Goal: Information Seeking & Learning: Learn about a topic

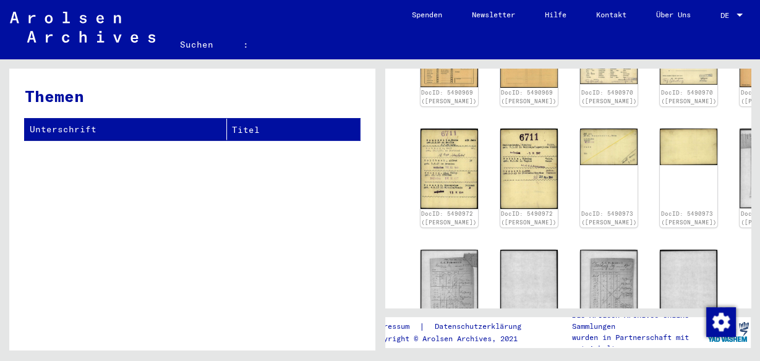
scroll to position [231, 0]
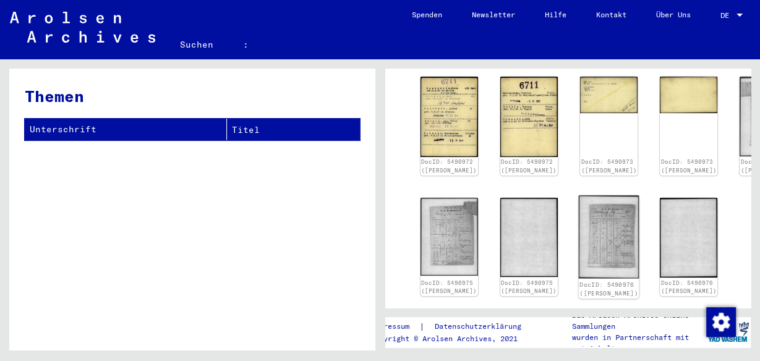
click at [579, 230] on img at bounding box center [609, 236] width 61 height 83
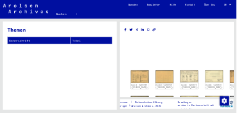
scroll to position [0, 0]
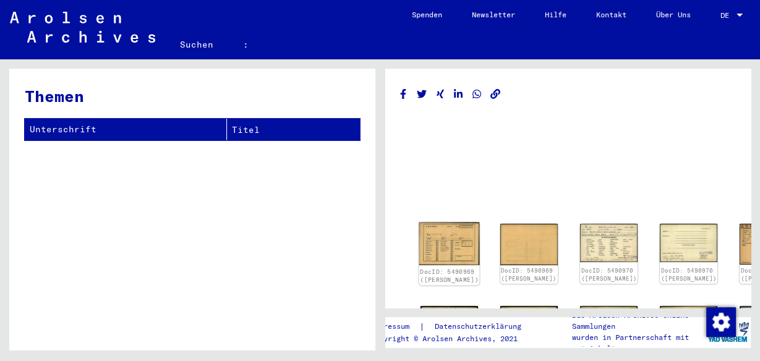
click at [445, 242] on img at bounding box center [449, 244] width 61 height 43
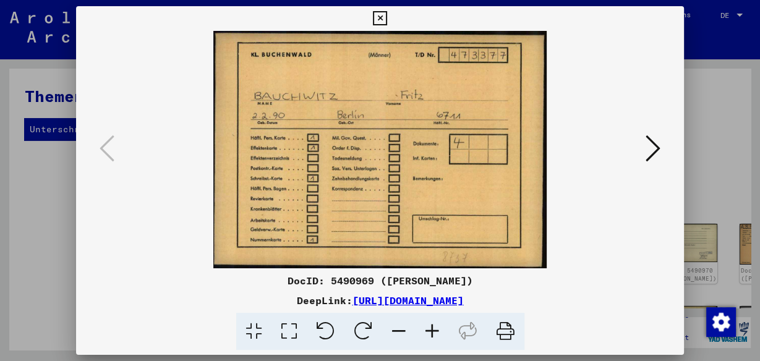
click at [652, 148] on icon at bounding box center [653, 149] width 15 height 30
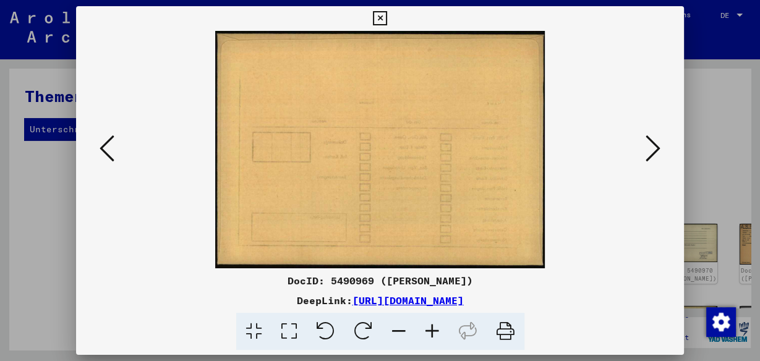
click at [652, 148] on icon at bounding box center [653, 149] width 15 height 30
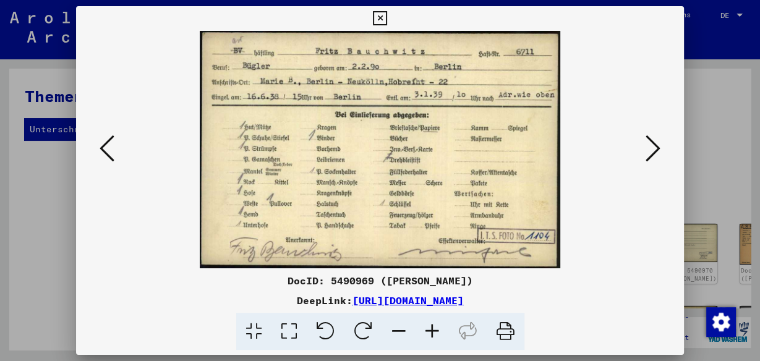
click at [652, 148] on icon at bounding box center [653, 149] width 15 height 30
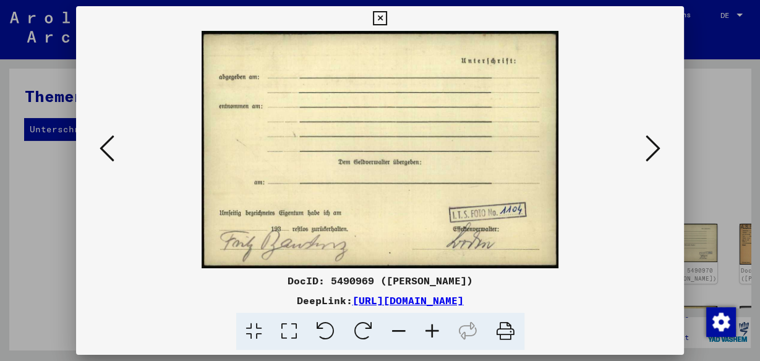
click at [652, 148] on icon at bounding box center [653, 149] width 15 height 30
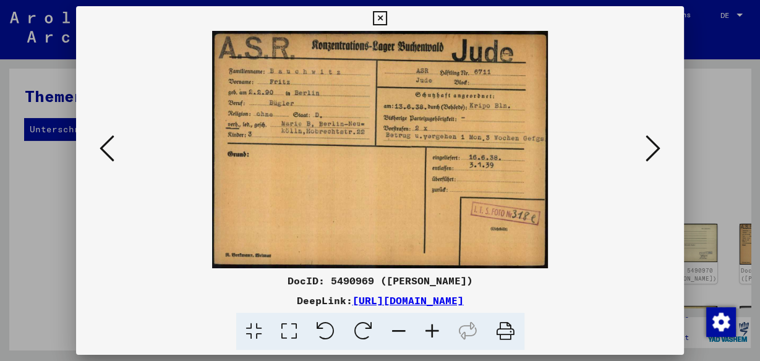
click at [652, 148] on icon at bounding box center [653, 149] width 15 height 30
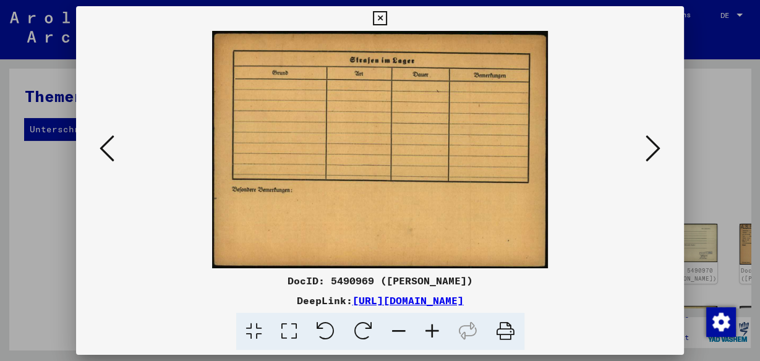
click at [652, 148] on icon at bounding box center [653, 149] width 15 height 30
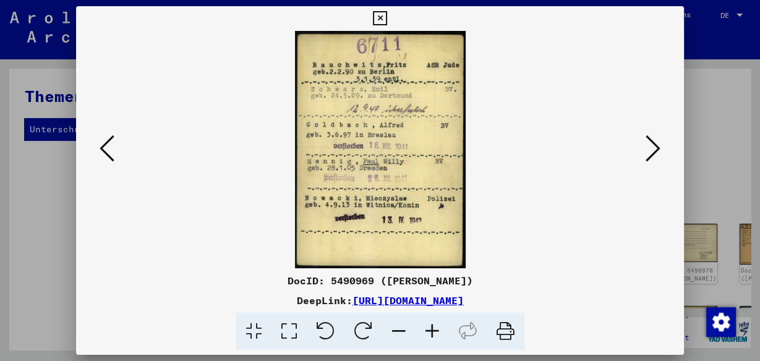
click at [652, 148] on icon at bounding box center [653, 149] width 15 height 30
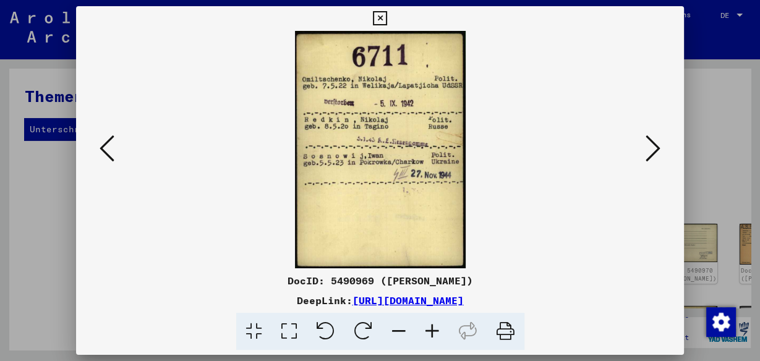
click at [652, 148] on icon at bounding box center [653, 149] width 15 height 30
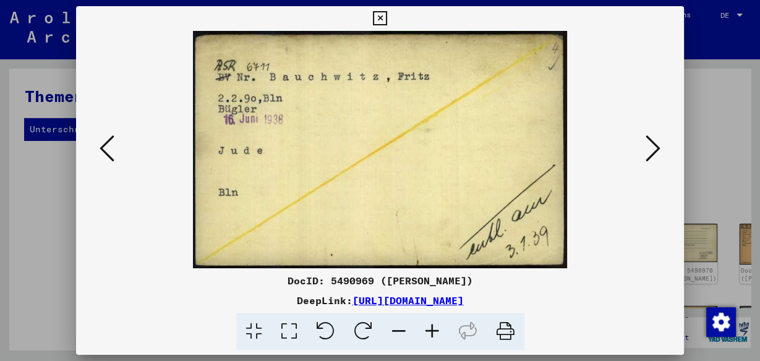
click at [652, 148] on icon at bounding box center [653, 149] width 15 height 30
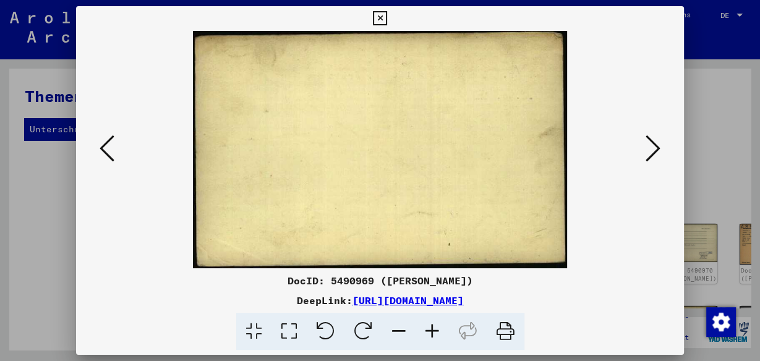
click at [652, 148] on icon at bounding box center [653, 149] width 15 height 30
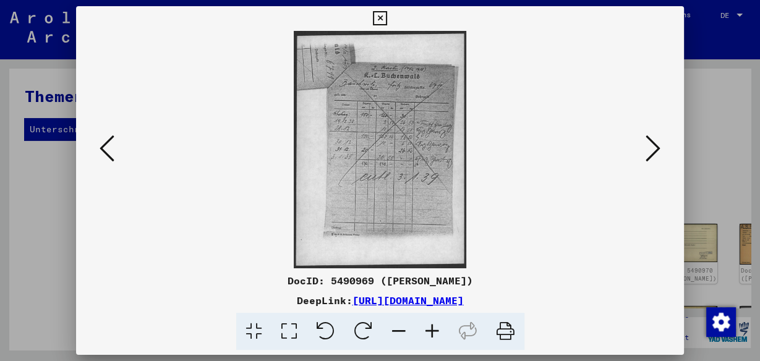
click at [396, 141] on img at bounding box center [380, 149] width 524 height 237
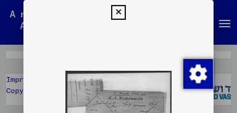
drag, startPoint x: 132, startPoint y: 85, endPoint x: 139, endPoint y: 19, distance: 66.5
drag, startPoint x: 147, startPoint y: 67, endPoint x: 145, endPoint y: 46, distance: 20.5
drag, startPoint x: 236, startPoint y: 31, endPoint x: 237, endPoint y: 57, distance: 26.0
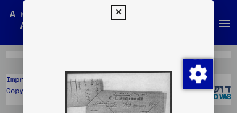
click at [237, 57] on div at bounding box center [118, 56] width 237 height 113
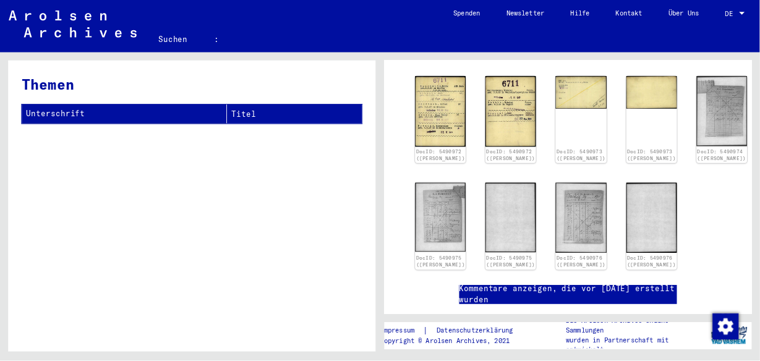
scroll to position [224, 0]
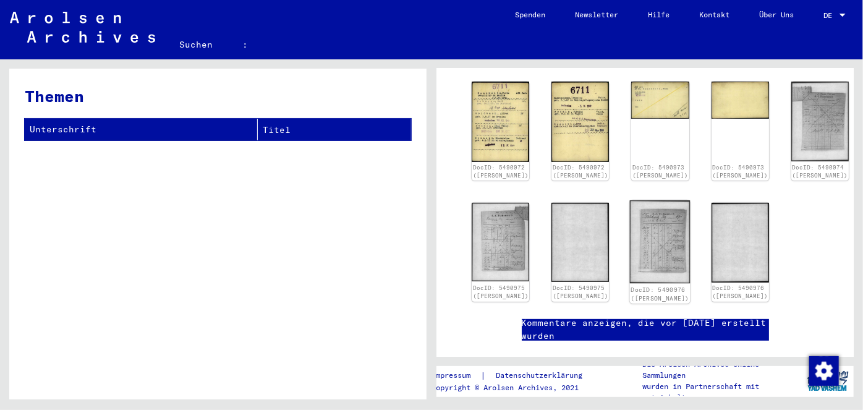
drag, startPoint x: 237, startPoint y: 59, endPoint x: 607, endPoint y: 218, distance: 402.5
click at [607, 218] on mat-sidenav-content "Suchen : Detailfragen/-infos zu den Dokumenten? Stellen Sie hier einen kostenlo…" at bounding box center [431, 205] width 863 height 410
click at [630, 218] on img at bounding box center [660, 241] width 61 height 83
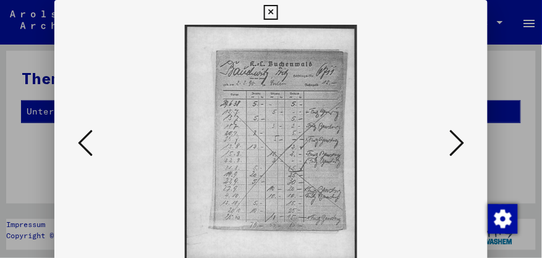
click at [451, 143] on icon at bounding box center [457, 143] width 15 height 30
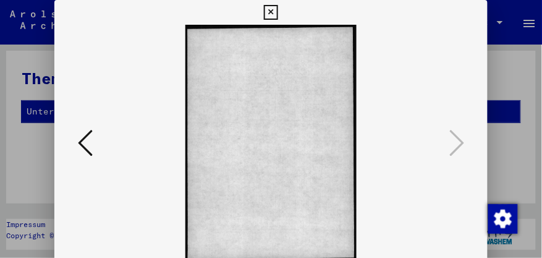
click at [83, 147] on icon at bounding box center [85, 143] width 15 height 30
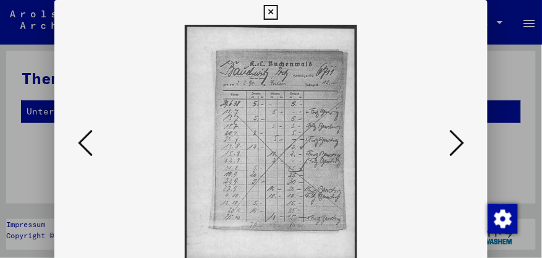
click at [83, 147] on icon at bounding box center [85, 143] width 15 height 30
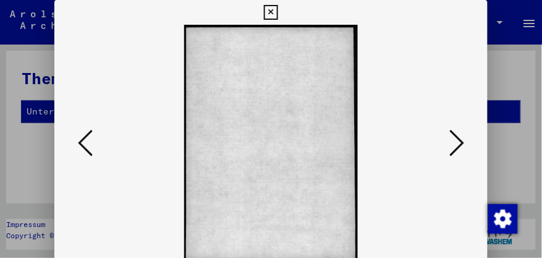
click at [84, 147] on icon at bounding box center [85, 143] width 15 height 30
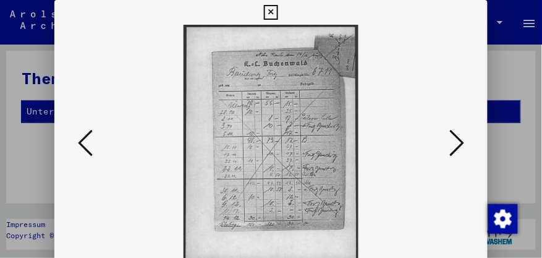
click at [87, 146] on icon at bounding box center [85, 143] width 15 height 30
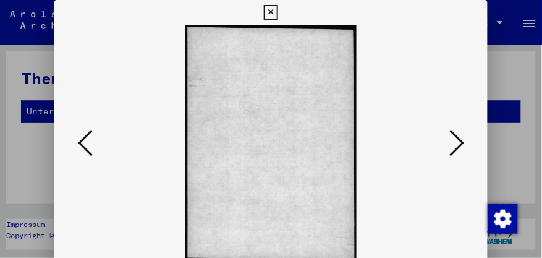
click at [83, 147] on icon at bounding box center [85, 143] width 15 height 30
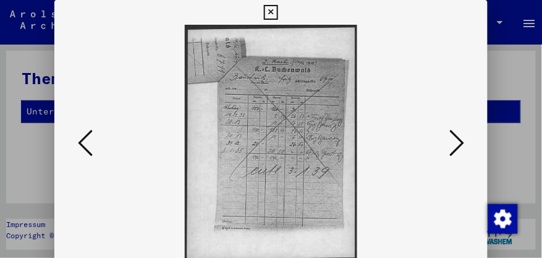
click at [273, 11] on icon at bounding box center [271, 12] width 14 height 15
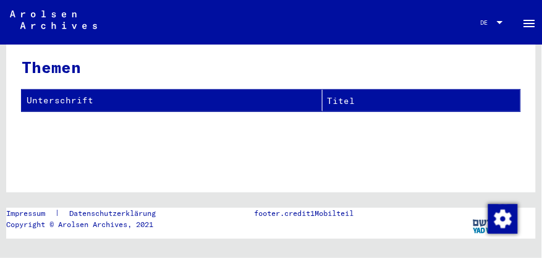
scroll to position [16, 0]
